Goal: Information Seeking & Learning: Learn about a topic

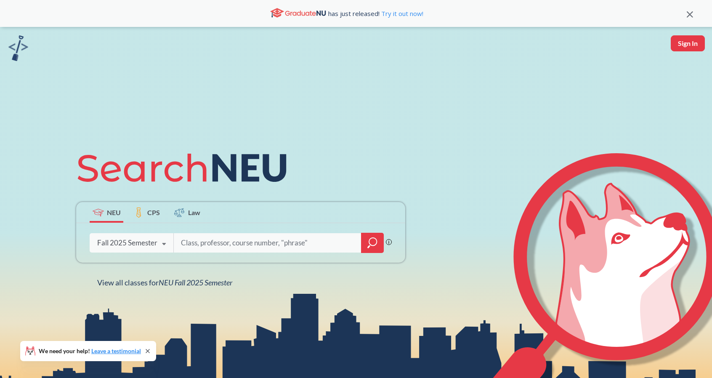
click at [211, 241] on input "search" at bounding box center [267, 243] width 175 height 18
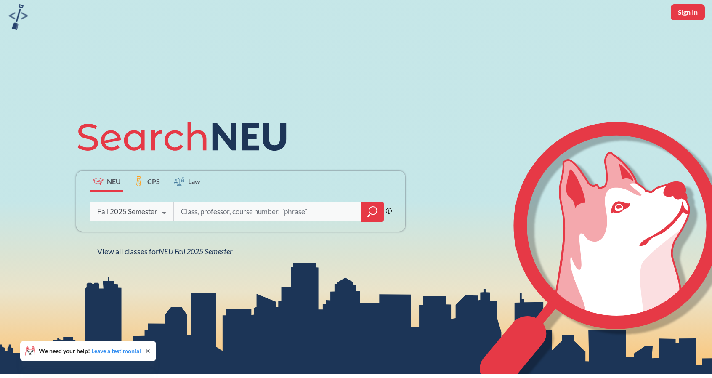
scroll to position [84, 0]
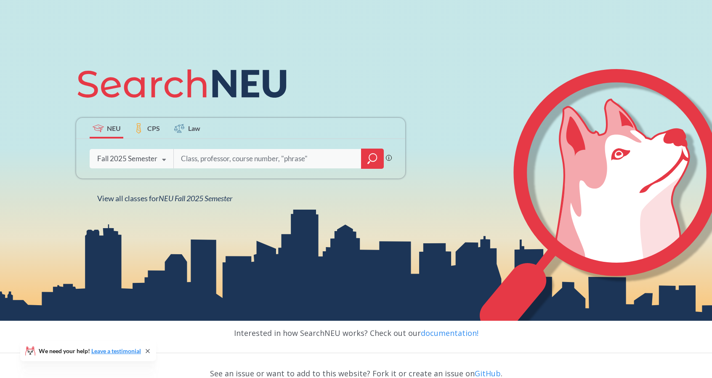
click at [222, 157] on input "search" at bounding box center [267, 159] width 175 height 18
click at [153, 156] on div "Fall 2025 Semester" at bounding box center [127, 158] width 60 height 9
click at [208, 162] on input "search" at bounding box center [267, 159] width 175 height 18
click at [148, 160] on div "Fall 2025 Semester" at bounding box center [127, 158] width 60 height 9
click at [232, 154] on input "search" at bounding box center [267, 159] width 175 height 18
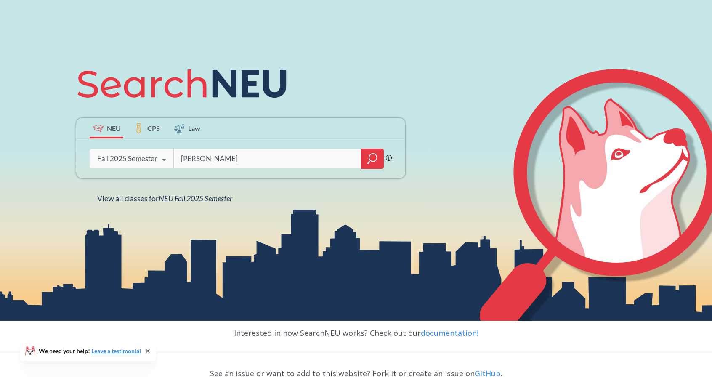
type input "[PERSON_NAME]"
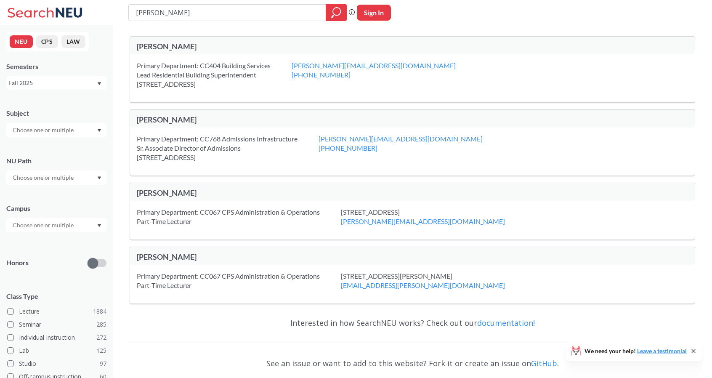
click at [158, 189] on div "[PERSON_NAME]" at bounding box center [275, 192] width 276 height 9
click at [267, 204] on div "Primary Department: CC067 CPS Administration & Operations Part-Time Lecturer [S…" at bounding box center [412, 220] width 565 height 39
click at [266, 205] on div "Primary Department: CC067 CPS Administration & Operations Part-Time Lecturer [S…" at bounding box center [412, 220] width 565 height 39
click at [203, 217] on div "Primary Department: CC067 CPS Administration & Operations Part-Time Lecturer" at bounding box center [239, 216] width 204 height 19
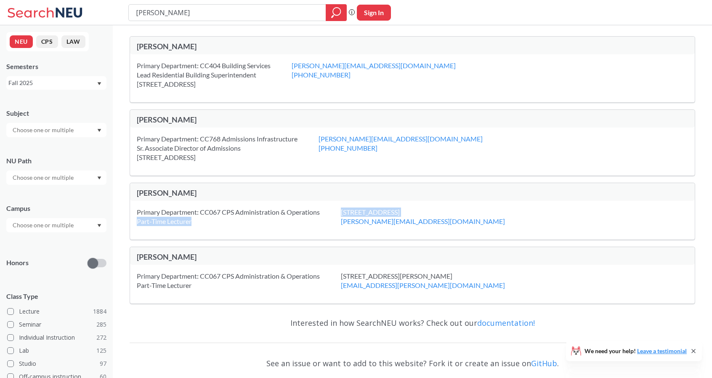
click at [203, 217] on div "Primary Department: CC067 CPS Administration & Operations Part-Time Lecturer" at bounding box center [239, 216] width 204 height 19
click at [221, 212] on div "Primary Department: CC067 CPS Administration & Operations Part-Time Lecturer" at bounding box center [239, 216] width 204 height 19
click at [237, 210] on div "Primary Department: CC067 CPS Administration & Operations Part-Time Lecturer" at bounding box center [239, 216] width 204 height 19
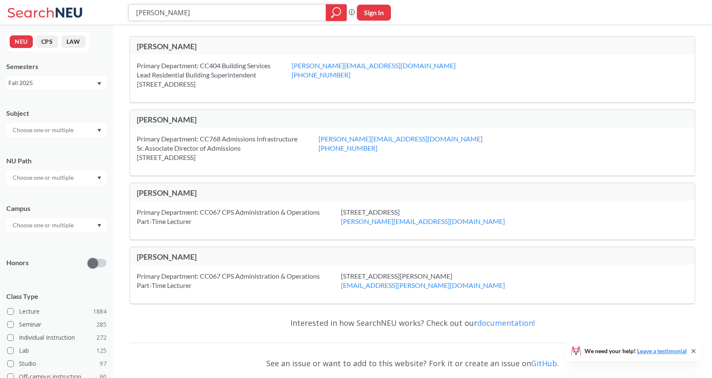
click at [204, 15] on input "[PERSON_NAME]" at bounding box center [227, 12] width 185 height 14
click at [256, 211] on div "Primary Department: CC067 CPS Administration & Operations Part-Time Lecturer" at bounding box center [239, 216] width 204 height 19
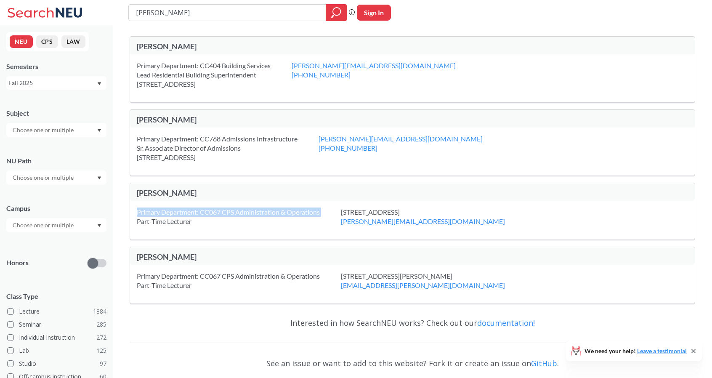
click at [256, 211] on div "Primary Department: CC067 CPS Administration & Operations Part-Time Lecturer" at bounding box center [239, 216] width 204 height 19
click at [215, 219] on div "Primary Department: CC067 CPS Administration & Operations Part-Time Lecturer" at bounding box center [239, 216] width 204 height 19
click at [186, 211] on div "Primary Department: CC067 CPS Administration & Operations Part-Time Lecturer" at bounding box center [239, 216] width 204 height 19
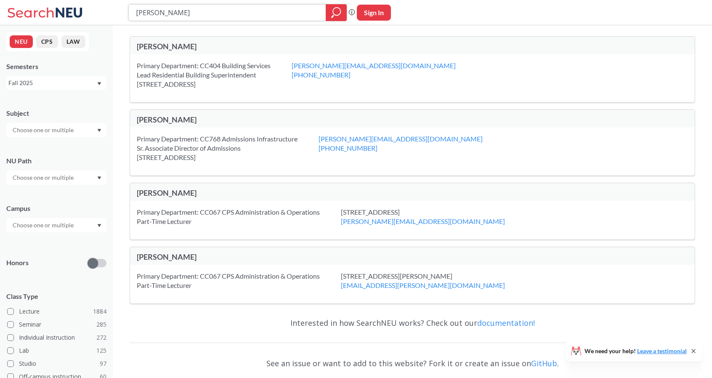
click at [185, 13] on input "[PERSON_NAME]" at bounding box center [227, 12] width 185 height 14
type input "acct 1102"
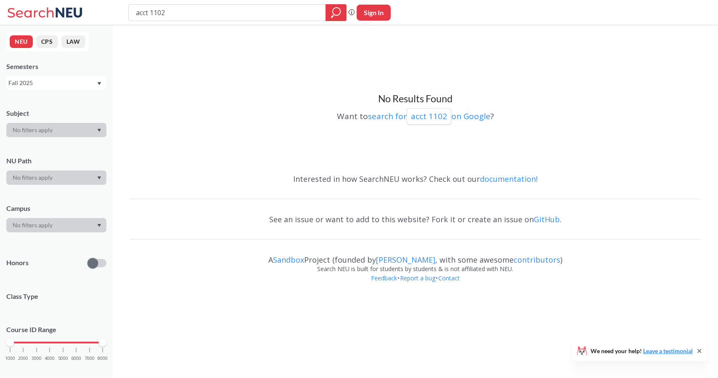
click at [74, 131] on div at bounding box center [56, 130] width 100 height 14
type input "[PERSON_NAME]"
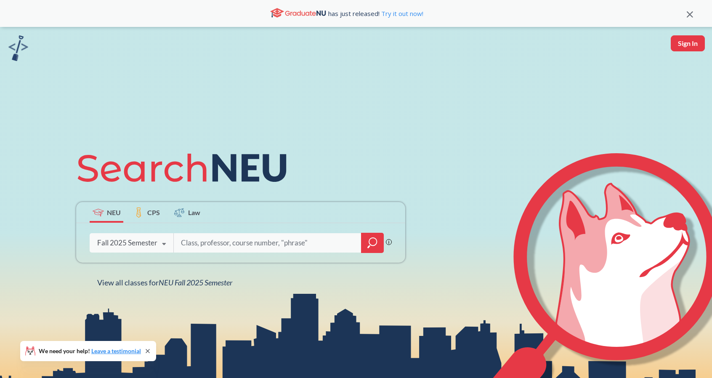
click at [239, 243] on input "search" at bounding box center [267, 243] width 175 height 18
type input "accounting"
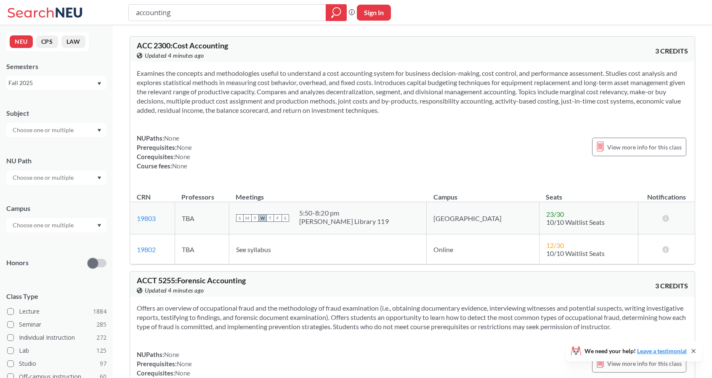
click at [376, 11] on button "Sign In" at bounding box center [374, 13] width 34 height 16
select select "US"
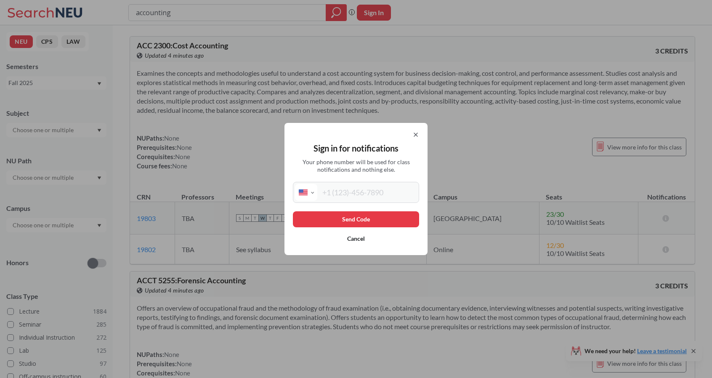
click at [369, 193] on input "tel" at bounding box center [367, 192] width 100 height 17
type input "4"
type input "[PHONE_NUMBER]"
click at [371, 216] on button "Send Code" at bounding box center [356, 219] width 126 height 16
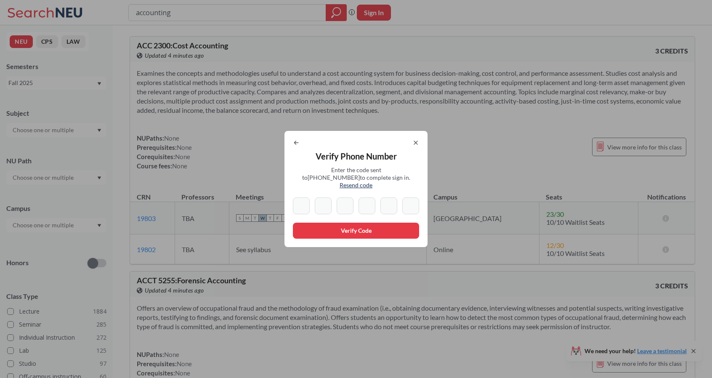
type input "6"
type input "0"
type input "8"
type input "7"
type input "2"
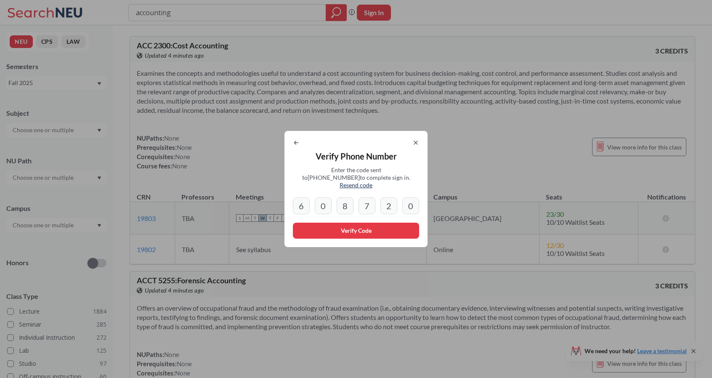
type input "0"
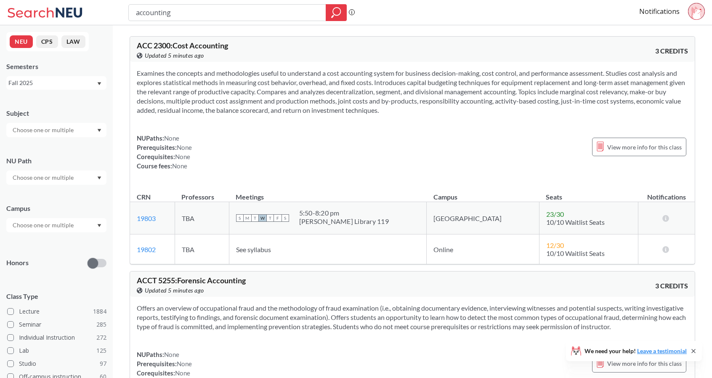
click at [695, 19] on icon at bounding box center [696, 12] width 10 height 13
click at [54, 88] on div "Fall 2025" at bounding box center [56, 82] width 100 height 13
click at [59, 90] on div "Fall 2025" at bounding box center [56, 101] width 100 height 23
click at [264, 111] on section "Examines the concepts and methodologies useful to understand a cost accounting …" at bounding box center [412, 92] width 551 height 46
click at [38, 15] on icon at bounding box center [46, 12] width 78 height 17
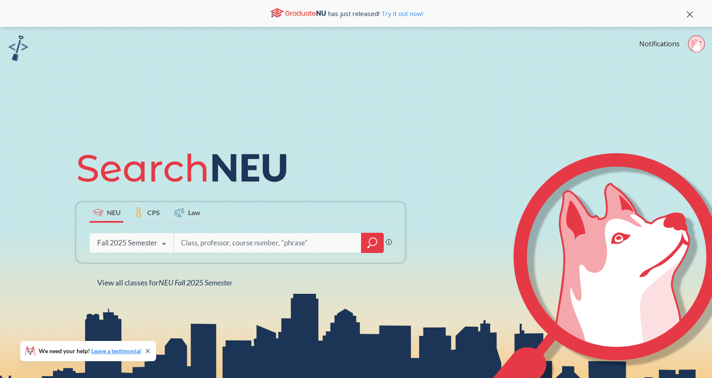
drag, startPoint x: 718, startPoint y: 0, endPoint x: 496, endPoint y: 90, distance: 238.9
click at [496, 90] on div "NEU CPS Law Phrase search guarantees the exact search appears in the results. E…" at bounding box center [356, 216] width 712 height 378
